Goal: Transaction & Acquisition: Purchase product/service

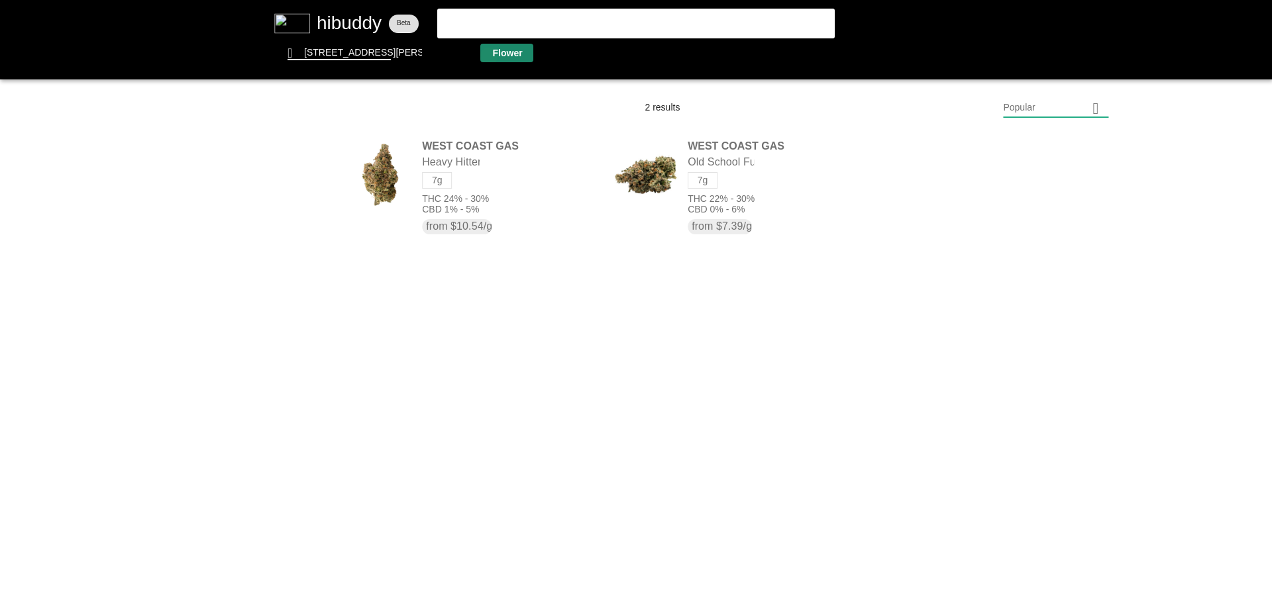
click at [488, 56] on flt-glass-pane at bounding box center [636, 301] width 1272 height 603
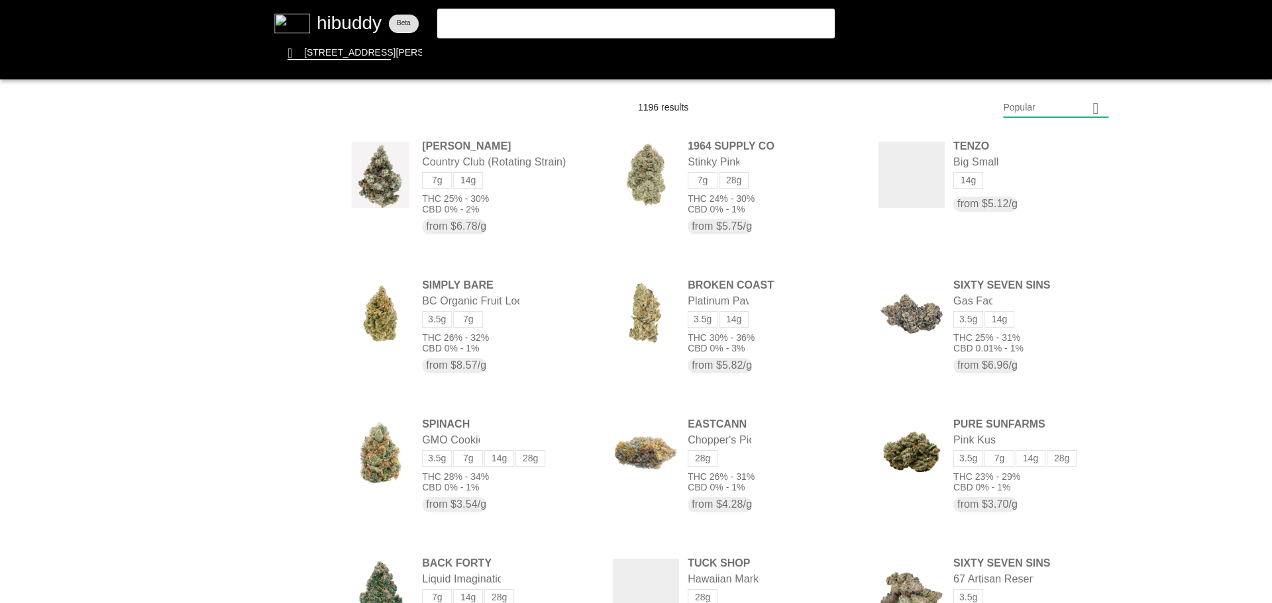
click at [1032, 105] on flt-glass-pane at bounding box center [636, 301] width 1272 height 603
click at [1048, 467] on flt-glass-pane at bounding box center [636, 301] width 1272 height 603
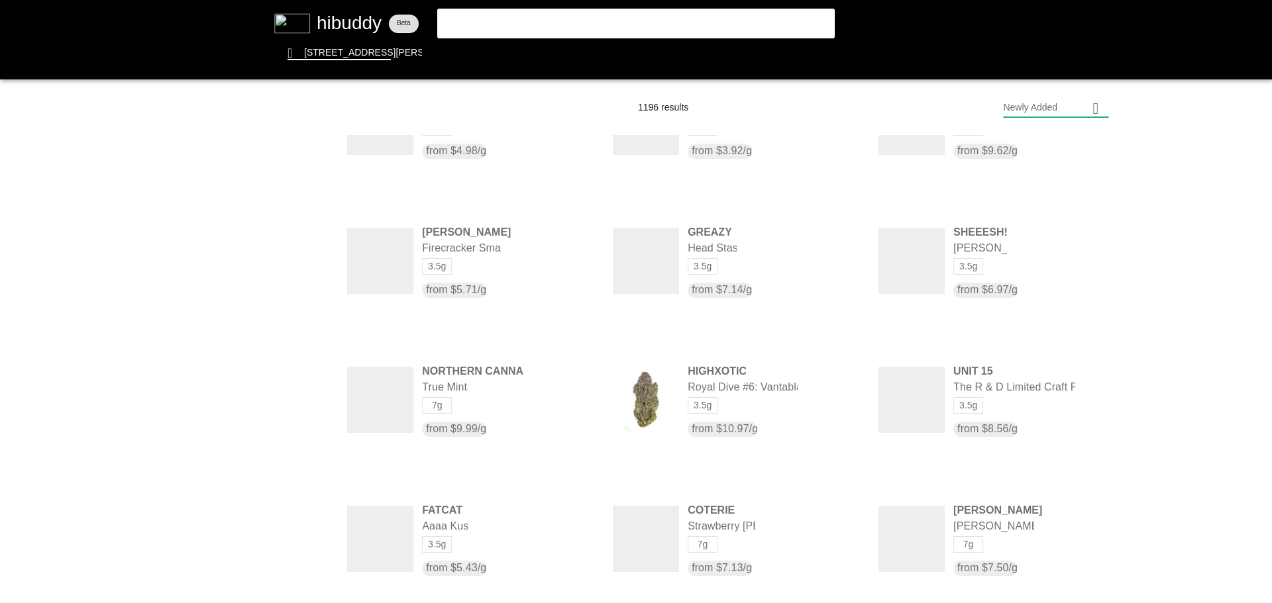
click at [699, 40] on flt-glass-pane at bounding box center [636, 301] width 1272 height 603
click at [699, 48] on flt-glass-pane at bounding box center [636, 301] width 1272 height 603
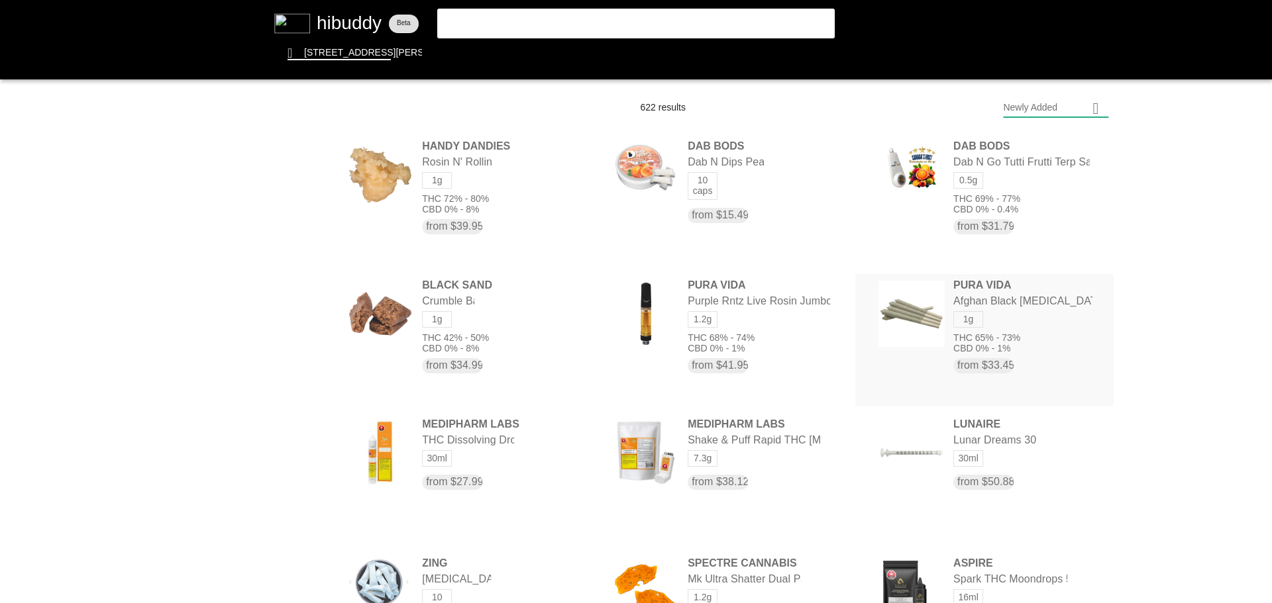
click at [1062, 317] on flt-glass-pane at bounding box center [636, 301] width 1272 height 603
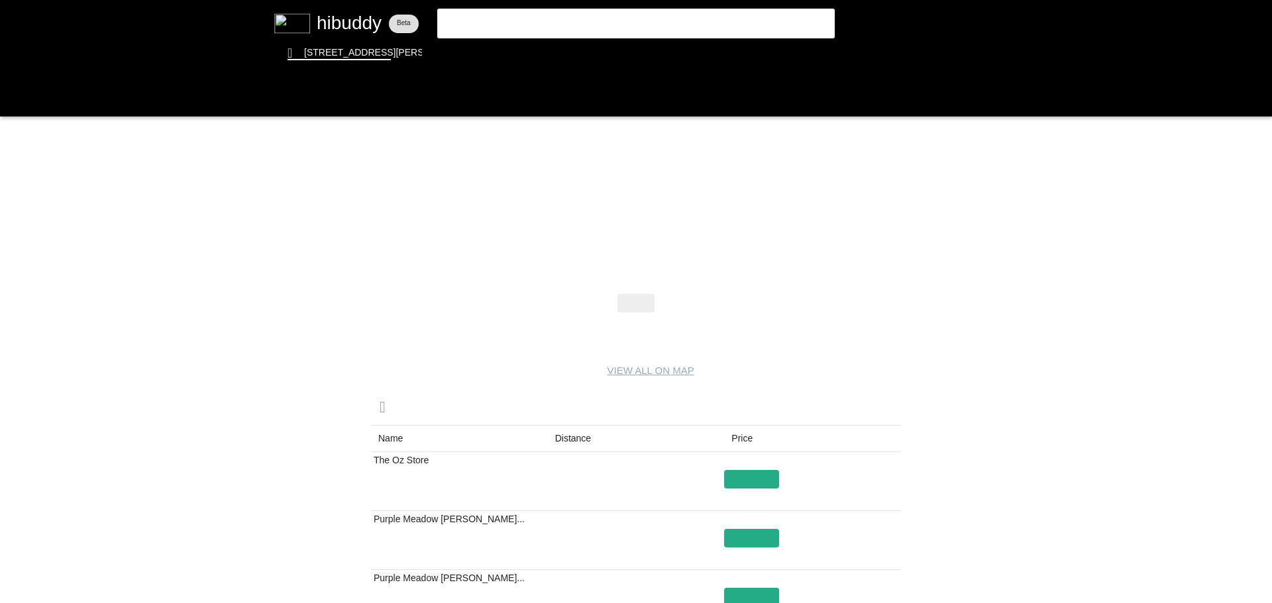
click at [664, 27] on flt-glass-pane at bounding box center [636, 301] width 1272 height 603
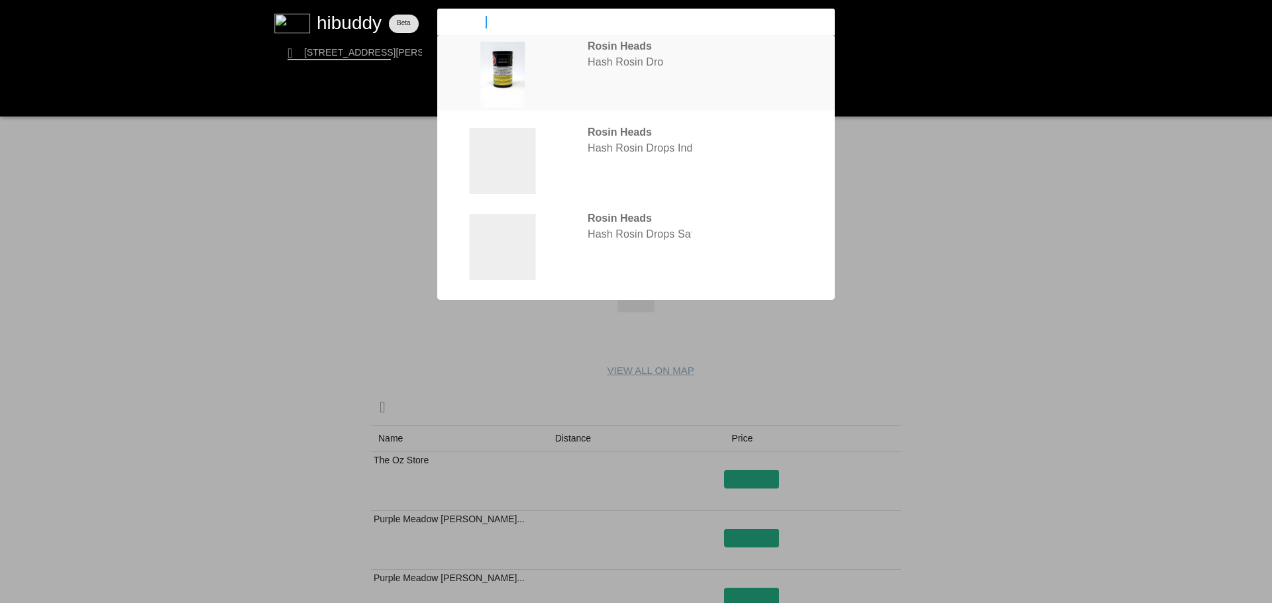
type input "rosin hea"
click at [667, 62] on flt-glass-pane at bounding box center [636, 301] width 1272 height 603
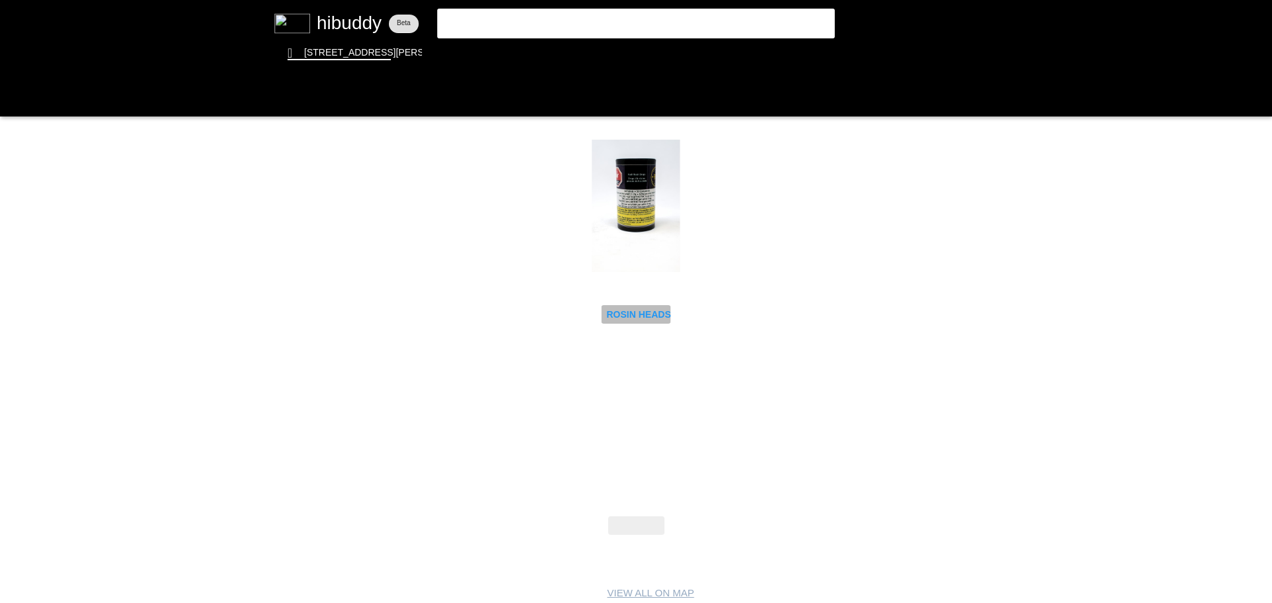
click at [657, 309] on flt-glass-pane at bounding box center [636, 301] width 1272 height 603
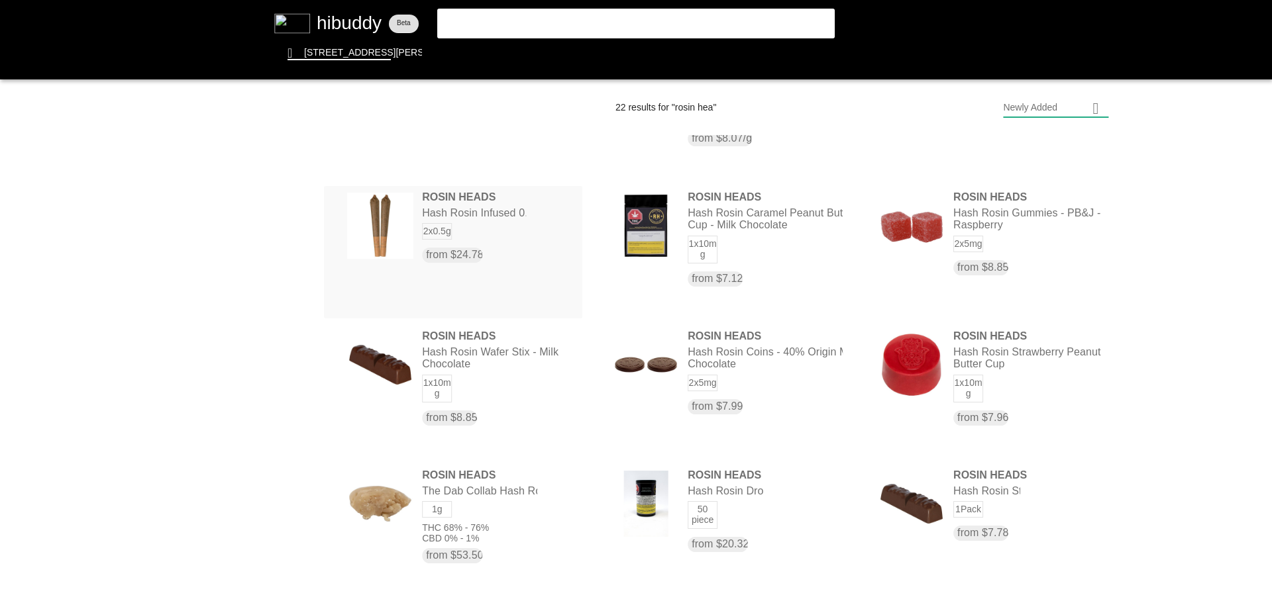
click at [466, 206] on flt-glass-pane at bounding box center [636, 301] width 1272 height 603
